Goal: Register for event/course

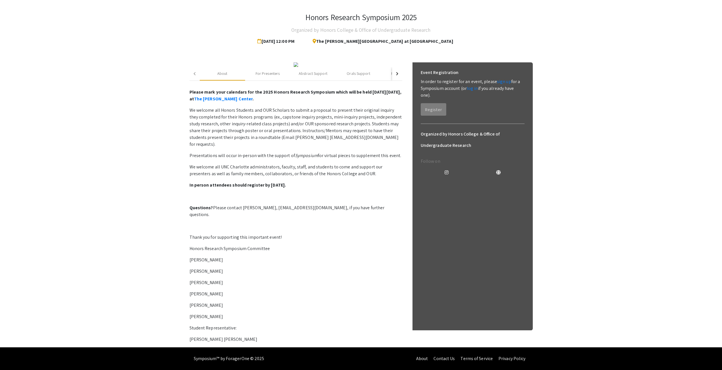
scroll to position [134, 0]
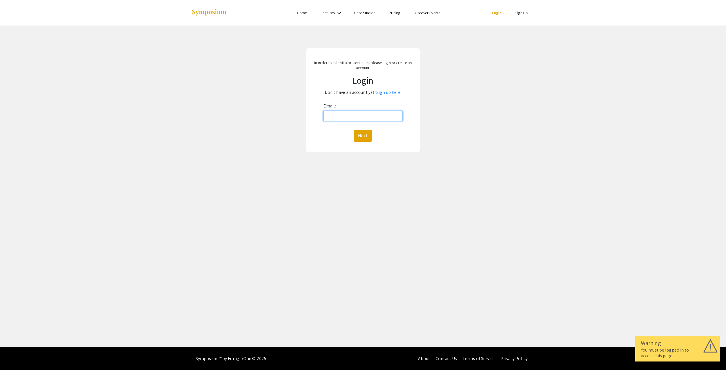
click at [370, 116] on input "Email:" at bounding box center [362, 116] width 79 height 11
click at [409, 93] on p "Don't have an account yet? Sign up here." at bounding box center [363, 92] width 99 height 9
click at [395, 92] on link "Sign up here." at bounding box center [388, 92] width 25 height 6
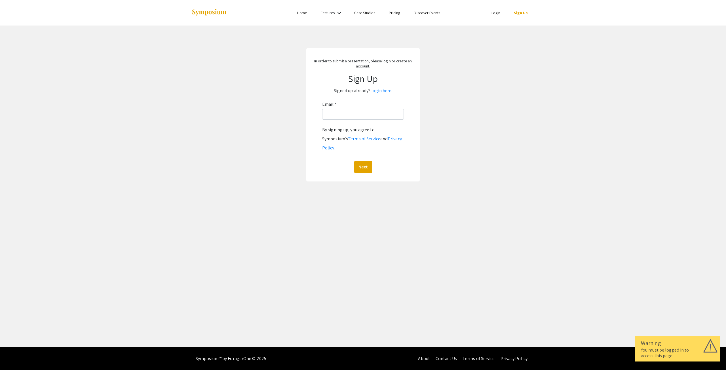
click at [385, 121] on div "Email: * By signing up, you agree to Symposium’s Terms of Service and Privacy P…" at bounding box center [363, 136] width 82 height 73
click at [384, 119] on input "Email: *" at bounding box center [363, 114] width 82 height 11
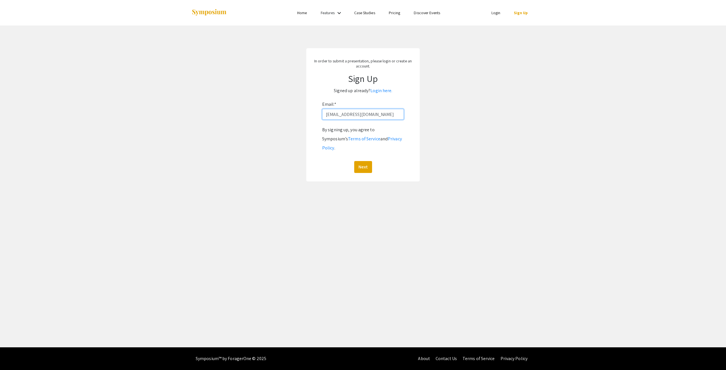
type input "cortegas@charlotte.edu"
click at [354, 161] on button "Next" at bounding box center [363, 167] width 18 height 12
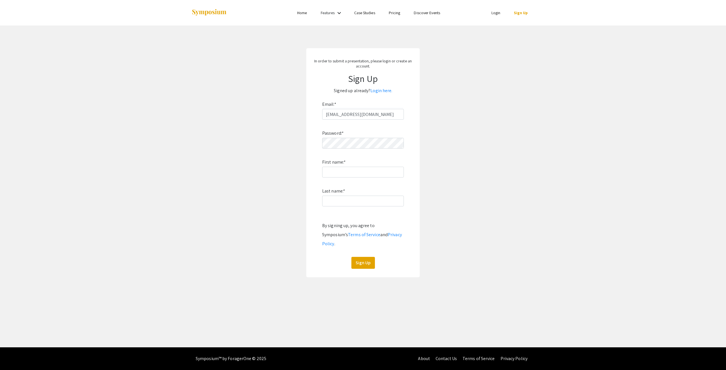
click at [367, 151] on div "Password: * First name: * Last name: * By signing up, you agree to Symposium’s …" at bounding box center [363, 194] width 82 height 149
click at [360, 176] on input "First name: *" at bounding box center [363, 172] width 82 height 11
type input "Christopher"
click at [340, 200] on input "Ortega-Saavedra" at bounding box center [363, 201] width 82 height 11
type input "Ortega Saavedra"
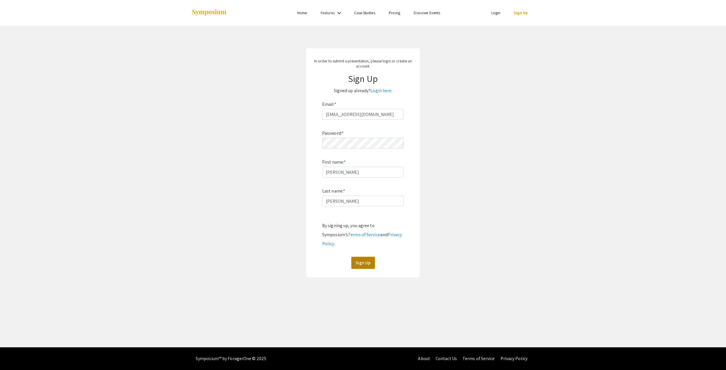
click at [366, 257] on button "Sign Up" at bounding box center [363, 263] width 24 height 12
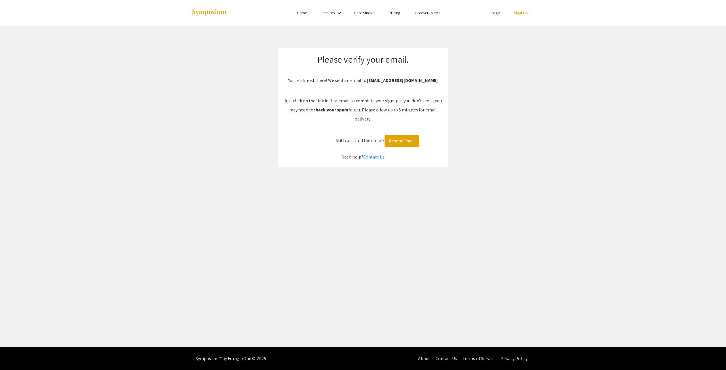
click at [300, 12] on link "Home" at bounding box center [302, 12] width 10 height 5
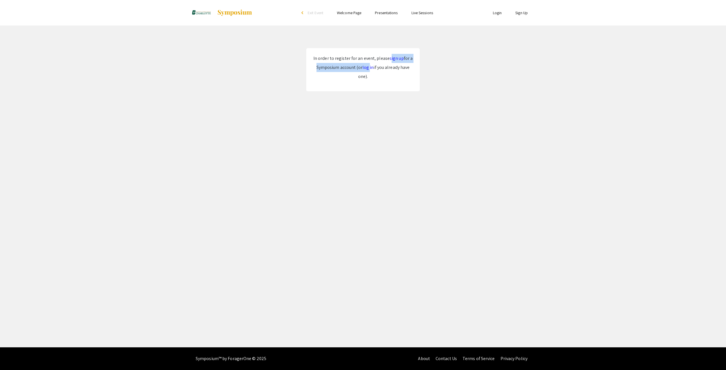
drag, startPoint x: 390, startPoint y: 58, endPoint x: 366, endPoint y: 68, distance: 26.2
click at [368, 69] on p "In order to register for an event, please sign up for a Symposium account (or l…" at bounding box center [363, 67] width 102 height 27
click at [366, 68] on link "log in" at bounding box center [368, 67] width 11 height 6
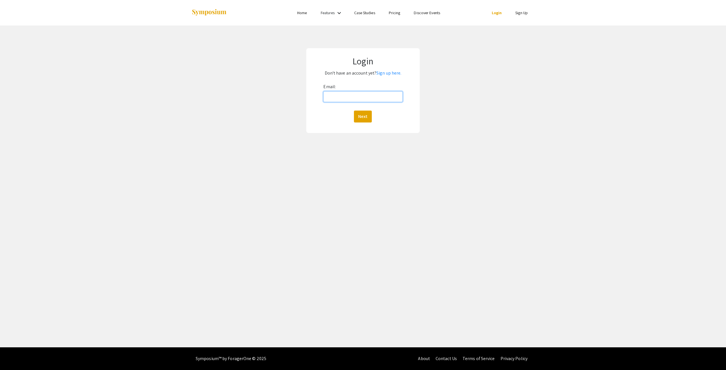
click at [363, 94] on input "Email:" at bounding box center [362, 96] width 79 height 11
type input "cortegas@charlotte.edu"
click at [354, 111] on button "Next" at bounding box center [363, 117] width 18 height 12
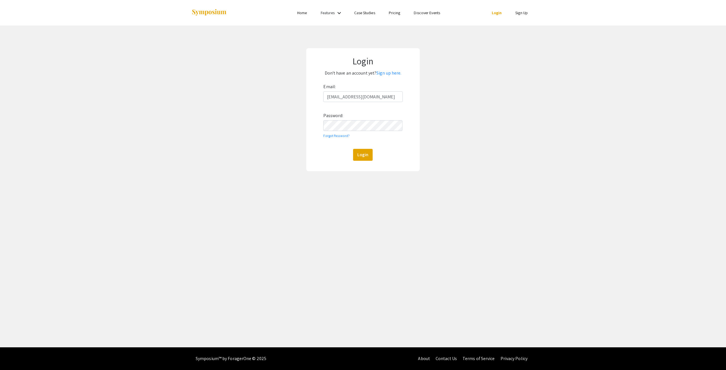
click at [364, 132] on div "Email: cortegas@charlotte.edu Password: Forgot Password? Login" at bounding box center [362, 121] width 79 height 79
click at [366, 152] on button "Login" at bounding box center [363, 155] width 20 height 12
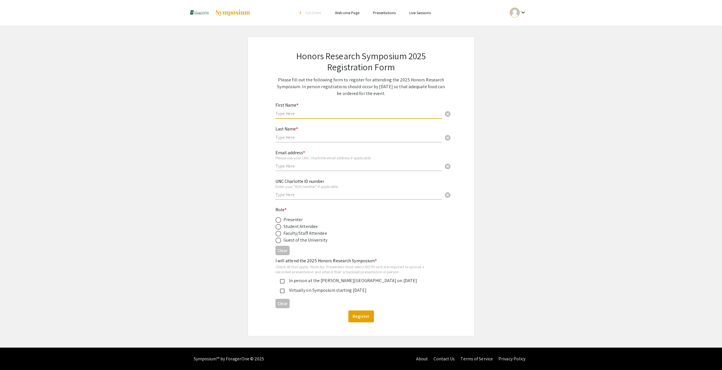
click at [330, 114] on input "text" at bounding box center [358, 114] width 167 height 6
type input "Christopher"
drag, startPoint x: 337, startPoint y: 146, endPoint x: 333, endPoint y: 140, distance: 7.1
click at [337, 146] on div "Email address * Please use your UNC Charlotte email address if applicable cancel" at bounding box center [358, 158] width 167 height 26
click at [333, 140] on input "text" at bounding box center [358, 137] width 167 height 6
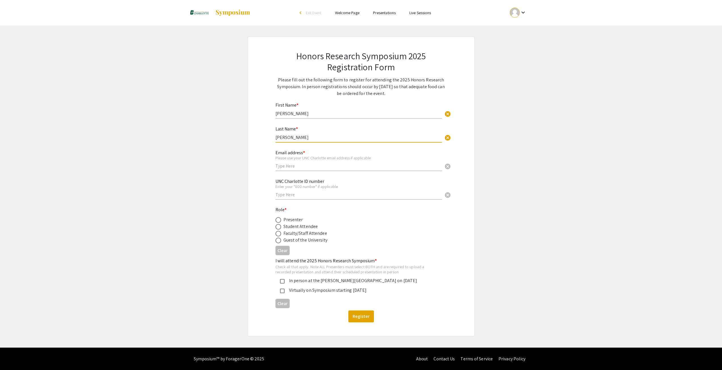
type input "Ortega Saavedra"
click at [309, 163] on input "text" at bounding box center [358, 166] width 167 height 6
type input "cortegas@charlotte.edu"
click at [313, 195] on input "text" at bounding box center [358, 195] width 167 height 6
type input "801379043"
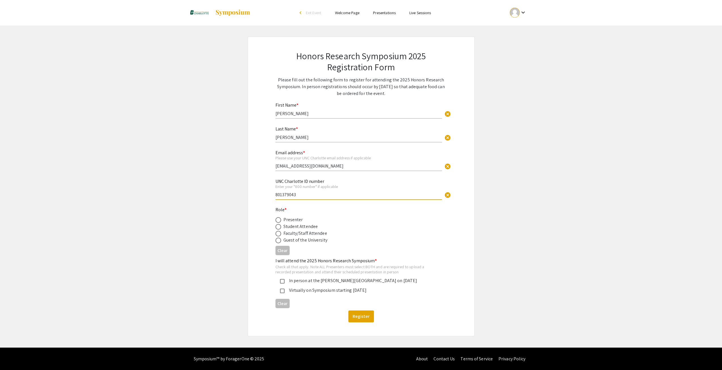
click at [294, 221] on div "Presenter" at bounding box center [293, 219] width 20 height 7
click at [287, 217] on div "Presenter" at bounding box center [293, 219] width 20 height 7
click at [279, 221] on span at bounding box center [278, 220] width 6 height 6
click at [279, 221] on input "radio" at bounding box center [278, 220] width 6 height 6
radio input "true"
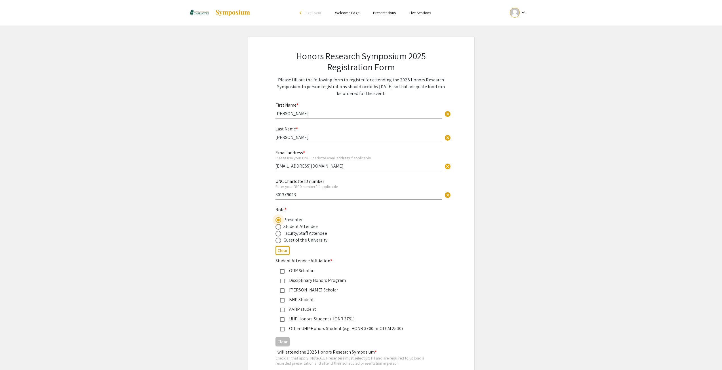
click at [284, 320] on mat-pseudo-checkbox at bounding box center [282, 319] width 5 height 5
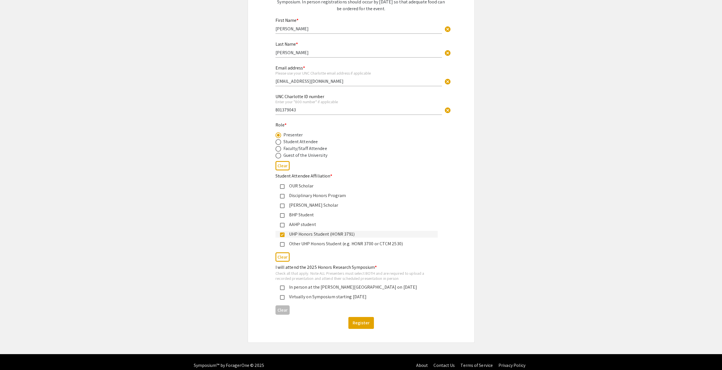
scroll to position [85, 0]
click at [289, 286] on div "In person at the DuBois Center on November 21, 2025" at bounding box center [359, 287] width 149 height 7
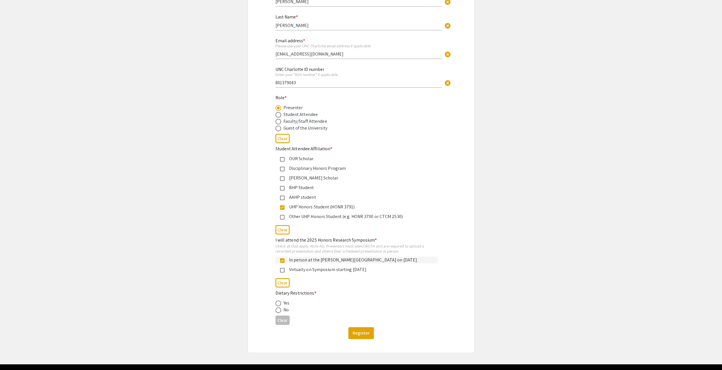
scroll to position [113, 0]
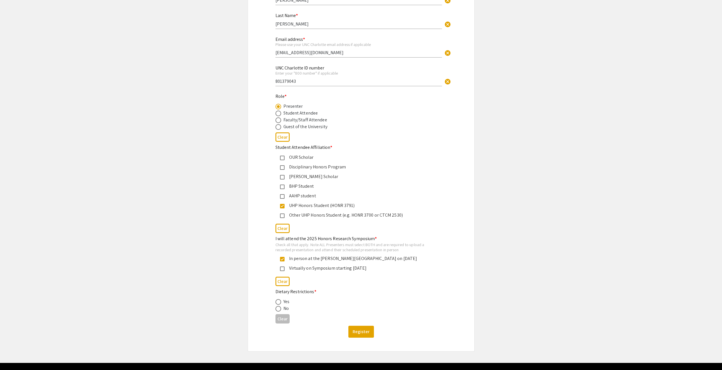
click at [286, 305] on div "No" at bounding box center [285, 308] width 5 height 7
click at [287, 309] on div "No" at bounding box center [285, 308] width 5 height 7
click at [279, 308] on span at bounding box center [278, 309] width 6 height 6
click at [279, 308] on input "radio" at bounding box center [278, 309] width 6 height 6
radio input "true"
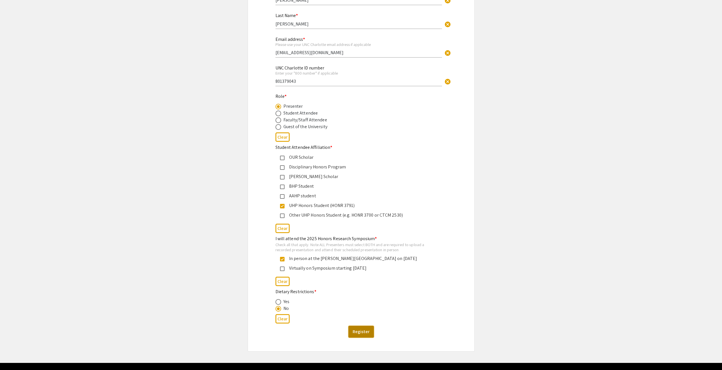
click at [363, 330] on button "Register" at bounding box center [361, 332] width 26 height 12
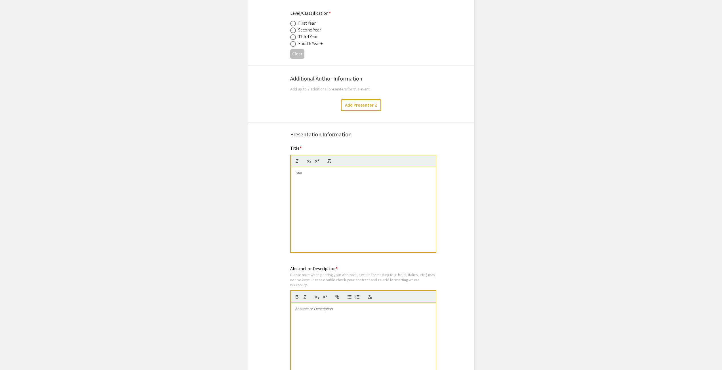
click at [359, 199] on div at bounding box center [363, 209] width 145 height 85
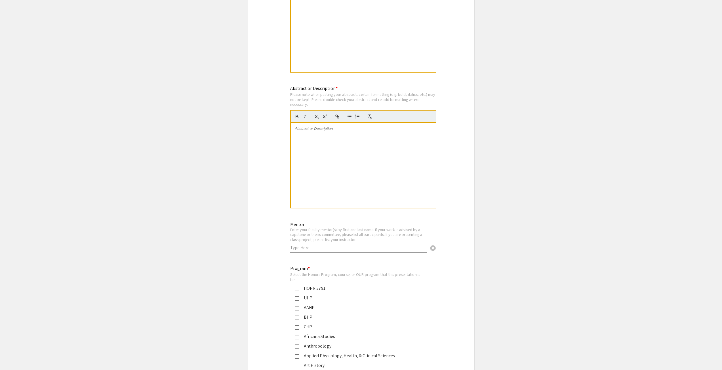
scroll to position [425, 0]
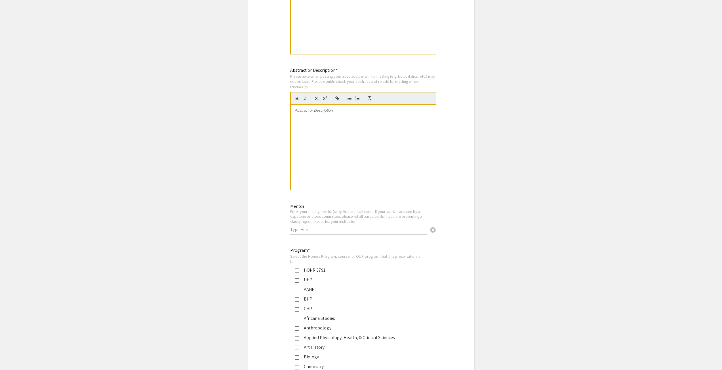
click at [334, 124] on div at bounding box center [363, 147] width 145 height 85
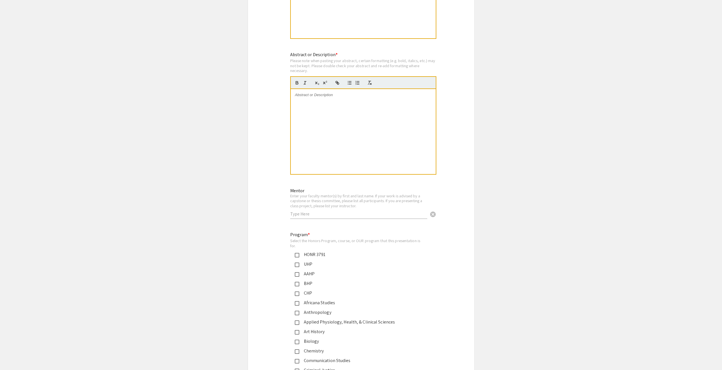
scroll to position [0, 0]
